Goal: Transaction & Acquisition: Download file/media

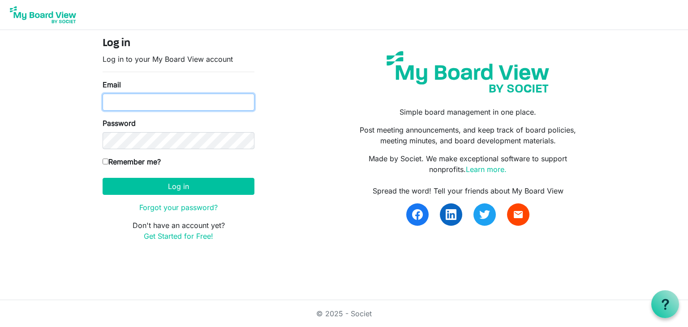
click at [215, 107] on input "Email" at bounding box center [179, 102] width 152 height 17
type input "w"
type input "twachtler@specialolympicsco.org"
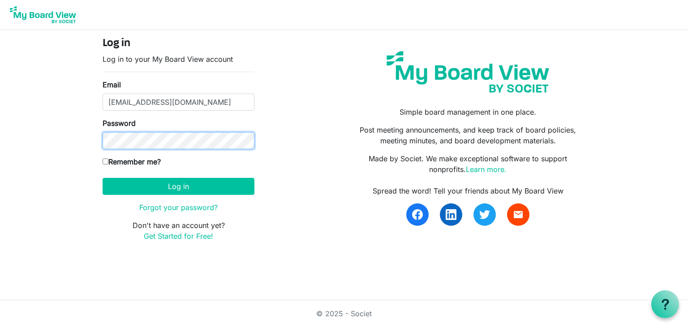
click at [103, 178] on button "Log in" at bounding box center [179, 186] width 152 height 17
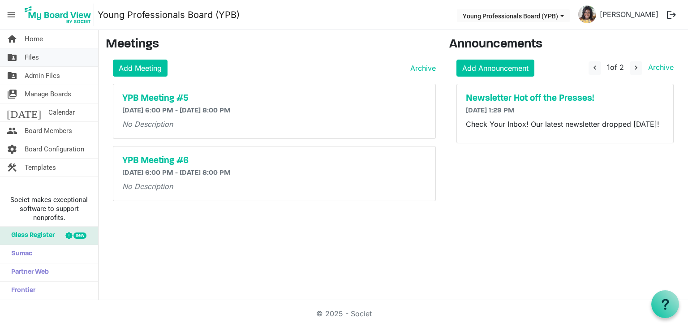
click at [48, 62] on link "folder_shared Files" at bounding box center [49, 57] width 98 height 18
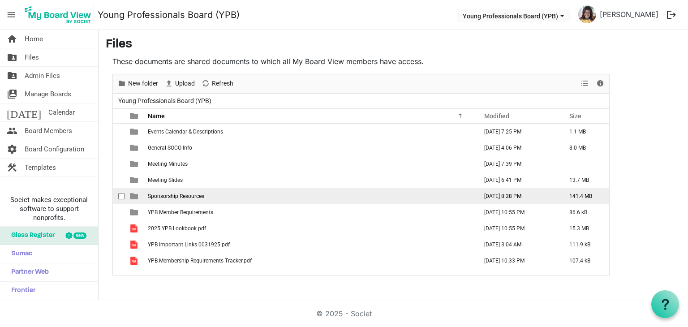
click at [193, 195] on span "Sponsorship Resources" at bounding box center [176, 196] width 56 height 6
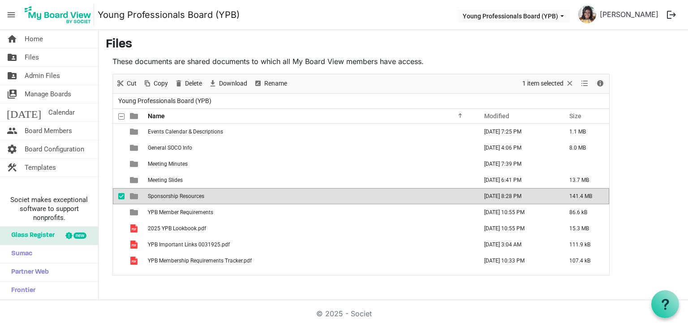
click at [192, 196] on span "Sponsorship Resources" at bounding box center [176, 196] width 56 height 6
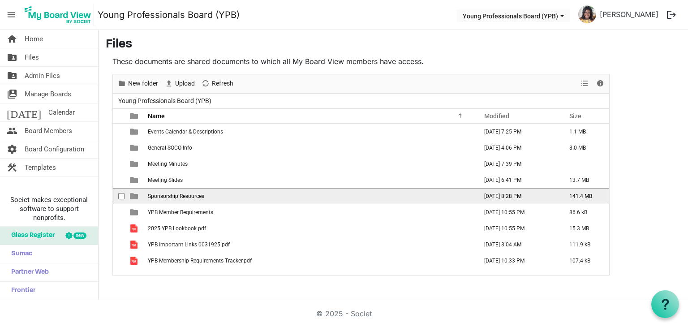
click at [192, 196] on span "Sponsorship Resources" at bounding box center [176, 196] width 56 height 6
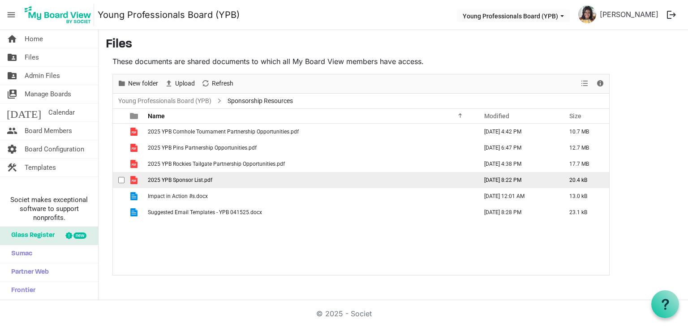
click at [183, 179] on span "2025 YPB Sponsor List.pdf" at bounding box center [180, 180] width 64 height 6
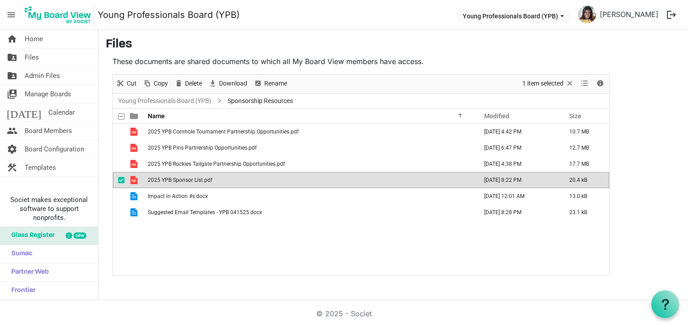
click at [183, 179] on span "2025 YPB Sponsor List.pdf" at bounding box center [180, 180] width 64 height 6
